Goal: Complete application form

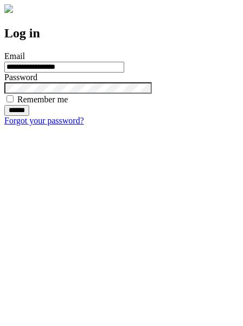
type input "**********"
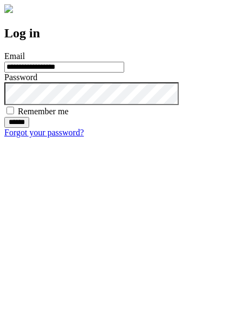
click at [29, 128] on input "******" at bounding box center [16, 122] width 25 height 11
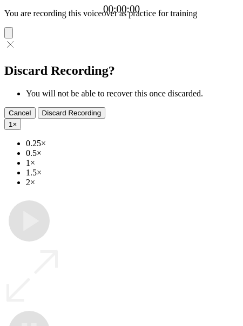
type input "**********"
